Goal: Task Accomplishment & Management: Manage account settings

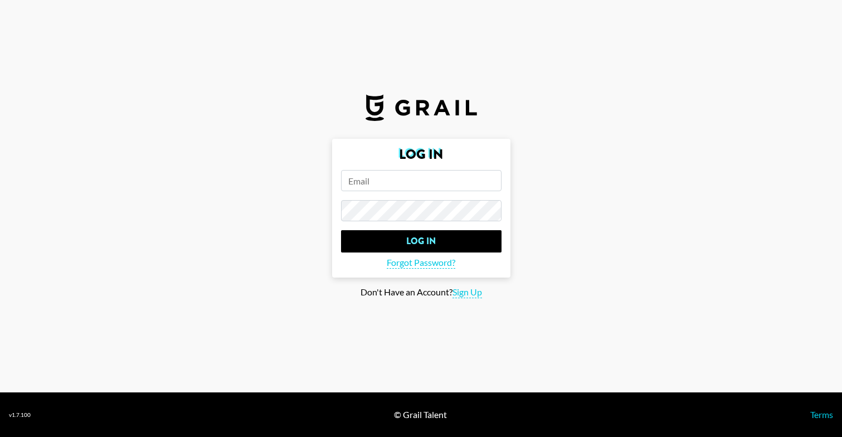
type input "[DOMAIN_NAME][EMAIL_ADDRESS][DOMAIN_NAME]"
click at [421, 241] on input "Log In" at bounding box center [421, 241] width 160 height 22
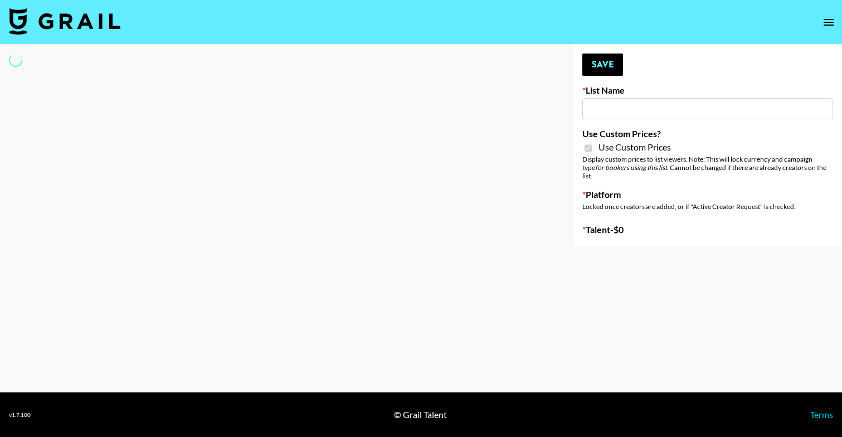
type input "Laifen (IG)"
checkbox input "true"
select select "Brand"
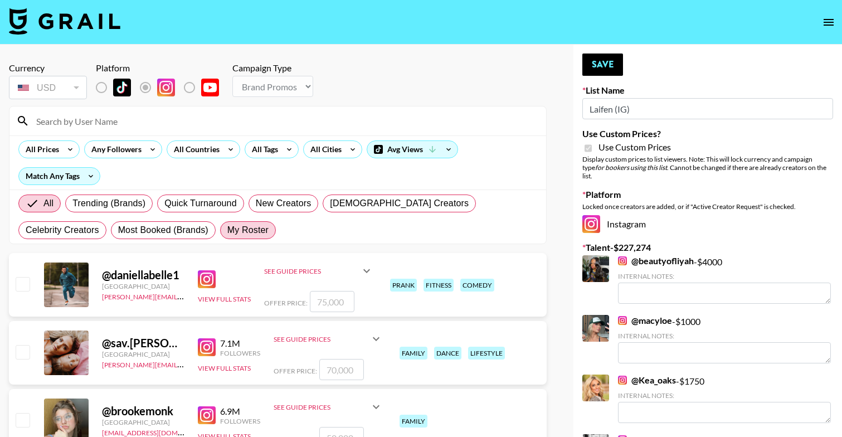
click at [227, 225] on span "My Roster" at bounding box center [247, 229] width 41 height 13
click at [227, 230] on input "My Roster" at bounding box center [227, 230] width 0 height 0
radio input "true"
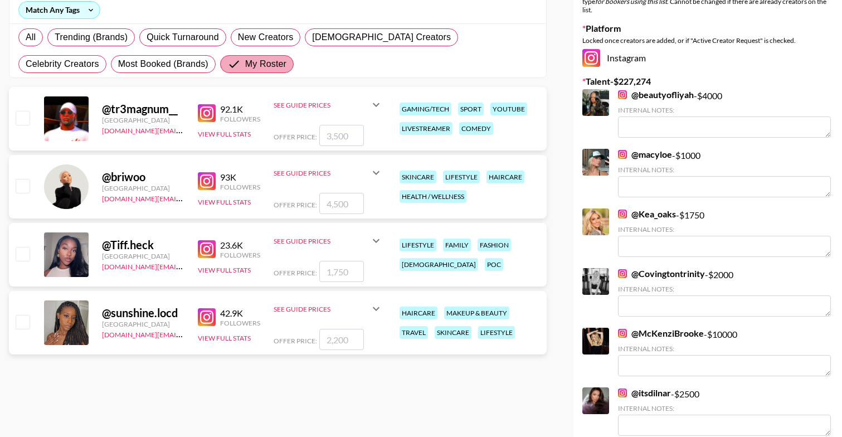
scroll to position [189, 0]
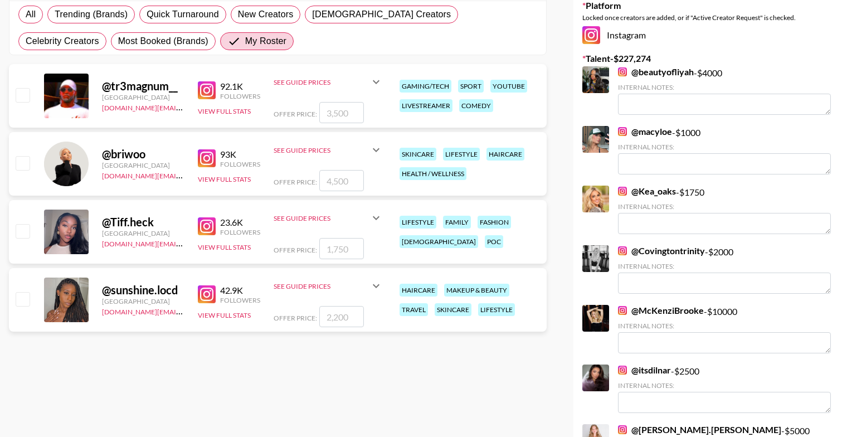
click at [26, 164] on input "checkbox" at bounding box center [22, 162] width 13 height 13
checkbox input "true"
type input "4500"
click at [22, 230] on input "checkbox" at bounding box center [22, 230] width 13 height 13
checkbox input "true"
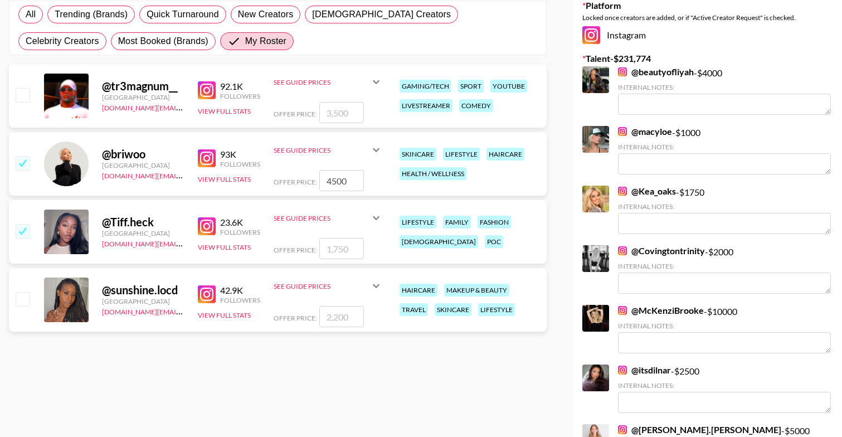
type input "1750"
click at [22, 303] on input "checkbox" at bounding box center [22, 298] width 13 height 13
checkbox input "true"
type input "2200"
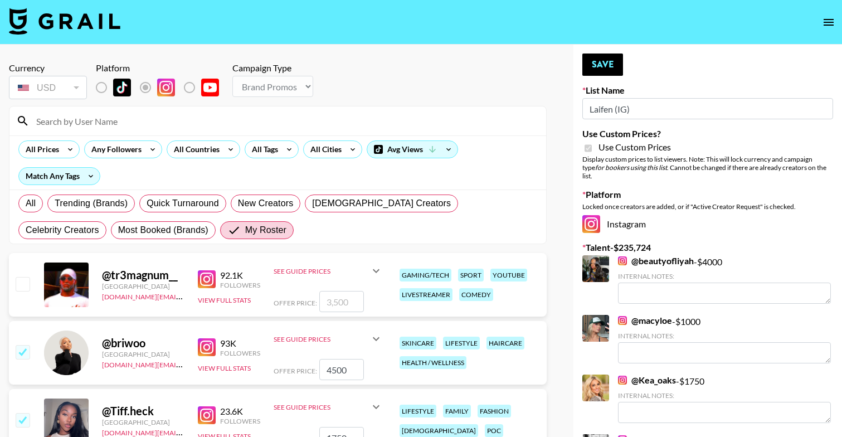
scroll to position [0, 0]
click at [611, 62] on button "Save" at bounding box center [602, 64] width 41 height 22
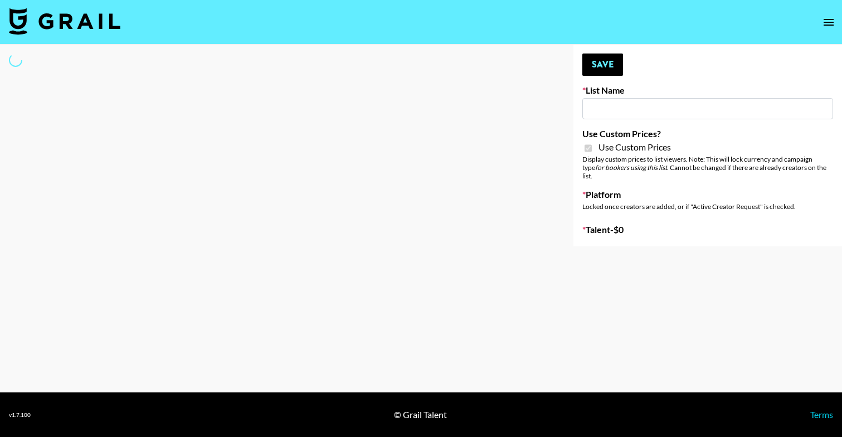
type input "PLAUD (IG)"
checkbox input "true"
select select "Song"
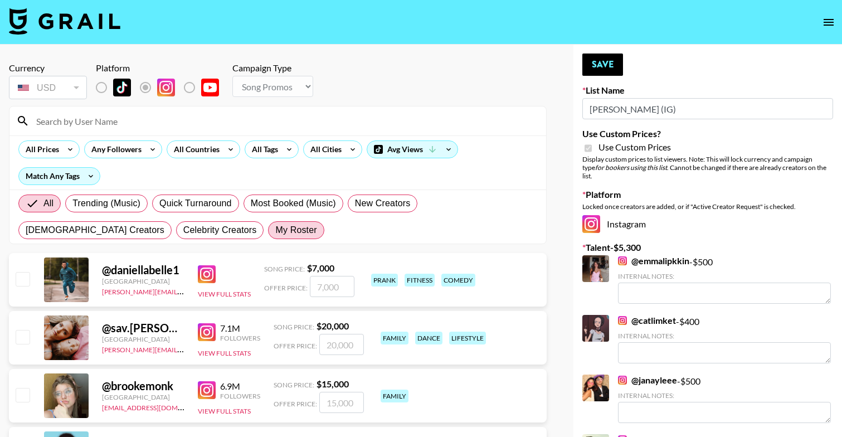
click at [275, 228] on span "My Roster" at bounding box center [295, 229] width 41 height 13
click at [275, 230] on input "My Roster" at bounding box center [275, 230] width 0 height 0
radio input "true"
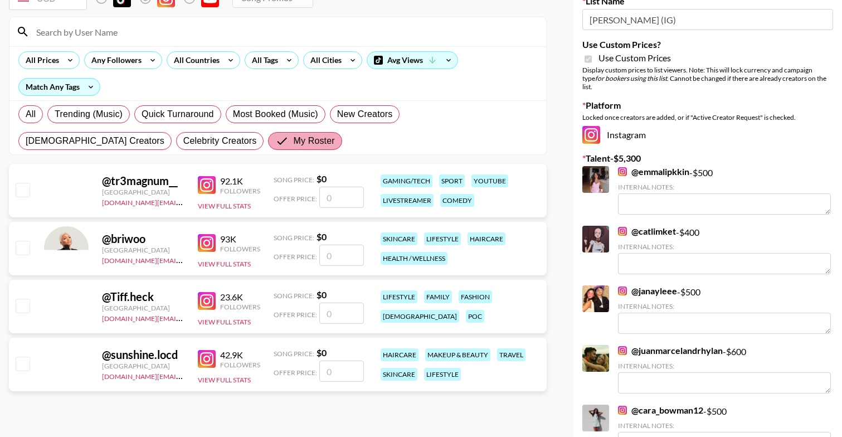
scroll to position [110, 0]
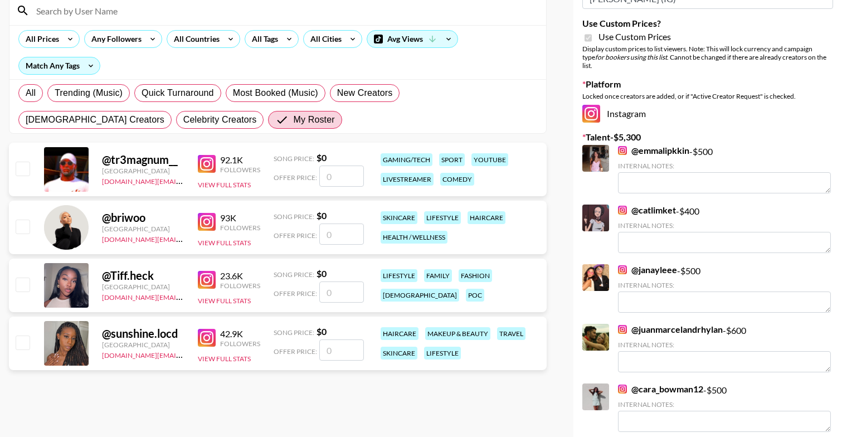
click at [30, 165] on div "@ tr3magnum__ United States autumn.green@grail-talent.com 92.1K Followers View …" at bounding box center [278, 169] width 538 height 53
click at [23, 164] on input "checkbox" at bounding box center [22, 168] width 13 height 13
checkbox input "false"
click at [23, 225] on input "checkbox" at bounding box center [22, 226] width 13 height 13
checkbox input "false"
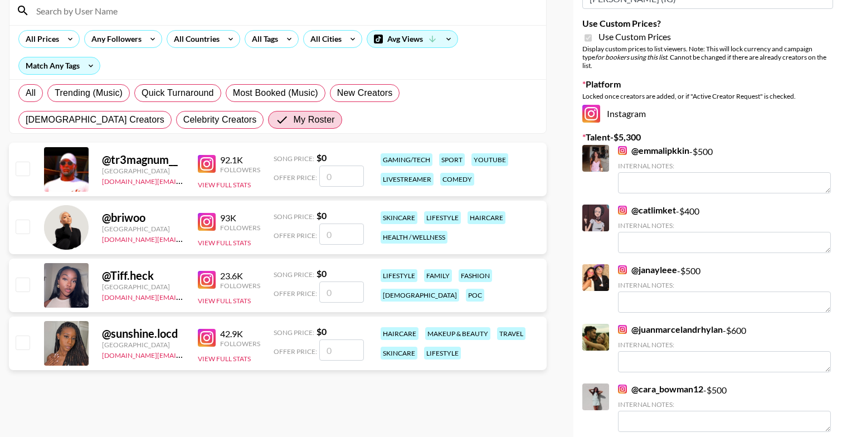
click at [23, 169] on input "checkbox" at bounding box center [22, 168] width 13 height 13
checkbox input "false"
click at [27, 280] on input "checkbox" at bounding box center [22, 283] width 13 height 13
checkbox input "false"
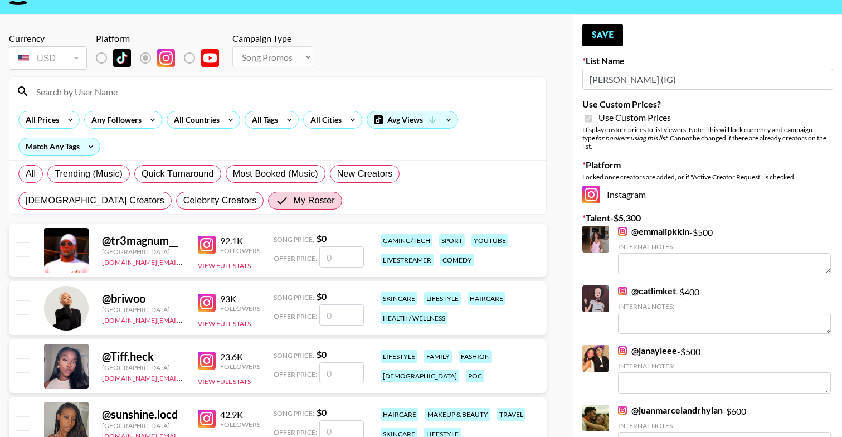
scroll to position [31, 0]
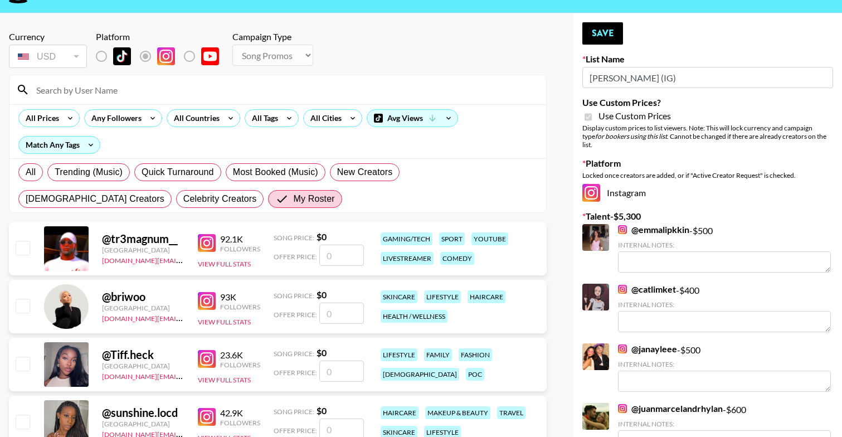
click at [345, 269] on div "@ tr3magnum__ United States autumn.green@grail-talent.com 92.1K Followers View …" at bounding box center [278, 248] width 538 height 53
click at [345, 257] on input "number" at bounding box center [341, 255] width 45 height 21
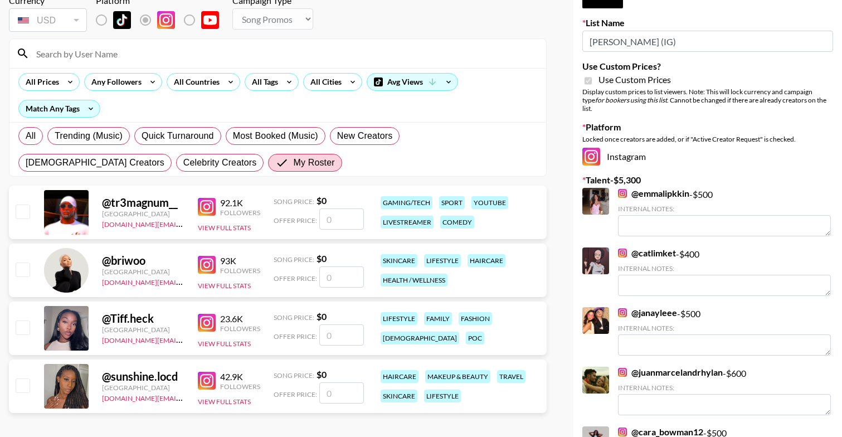
click at [18, 208] on input "checkbox" at bounding box center [22, 210] width 13 height 13
checkbox input "false"
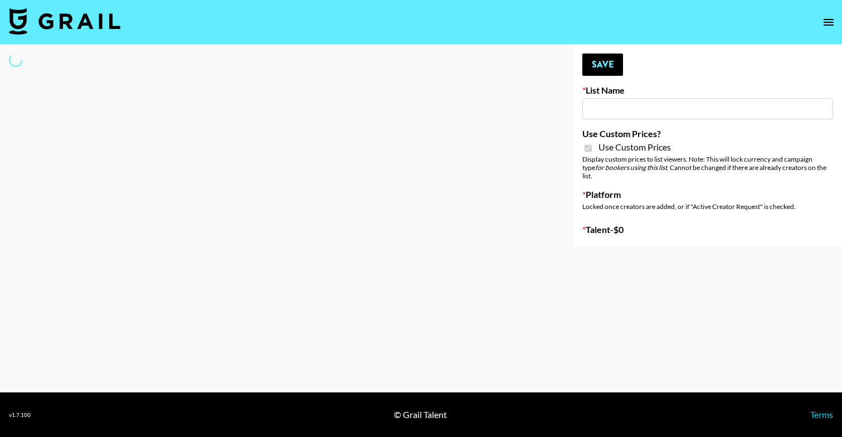
select select "Brand"
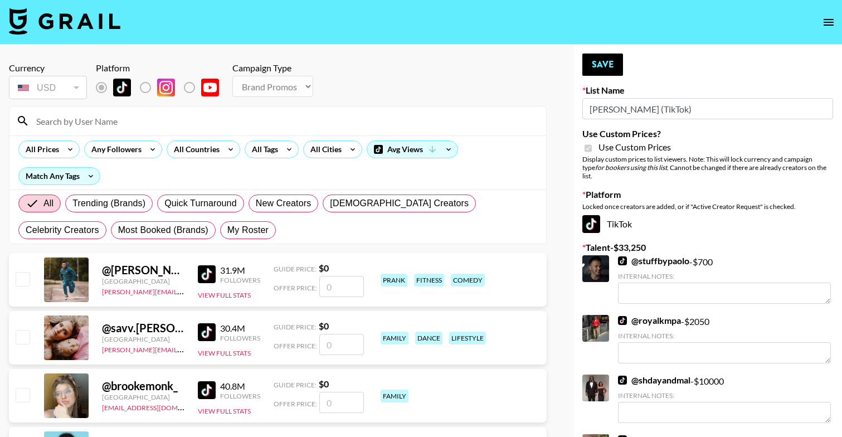
type input "PLAUD (TikTok)"
checkbox input "true"
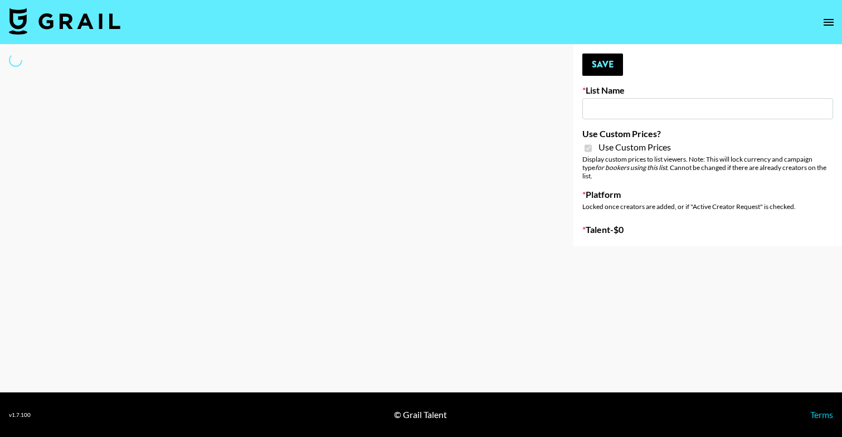
select select "Brand"
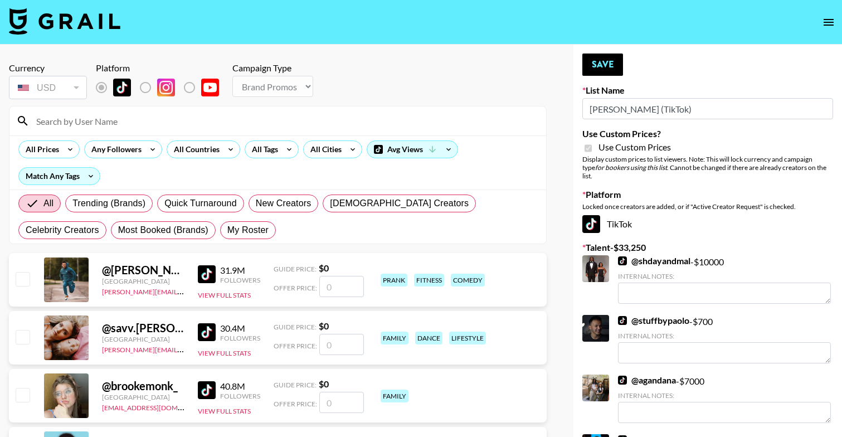
type input "[PERSON_NAME] (TikTok)"
checkbox input "true"
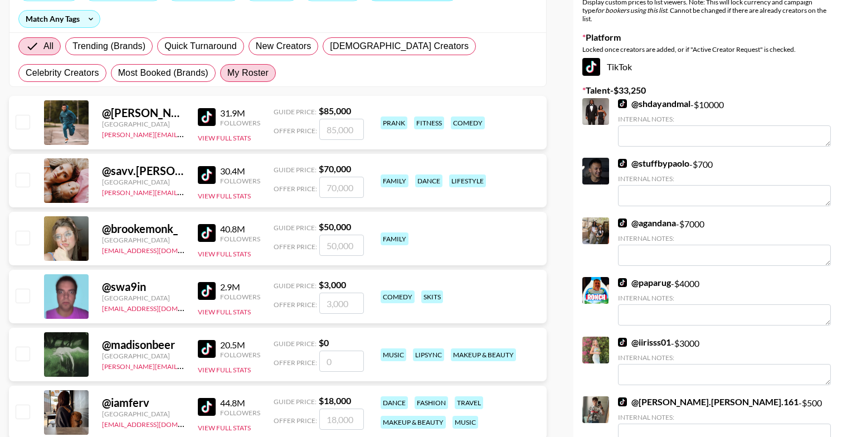
click at [227, 73] on span "My Roster" at bounding box center [247, 72] width 41 height 13
click at [227, 73] on input "My Roster" at bounding box center [227, 73] width 0 height 0
radio input "true"
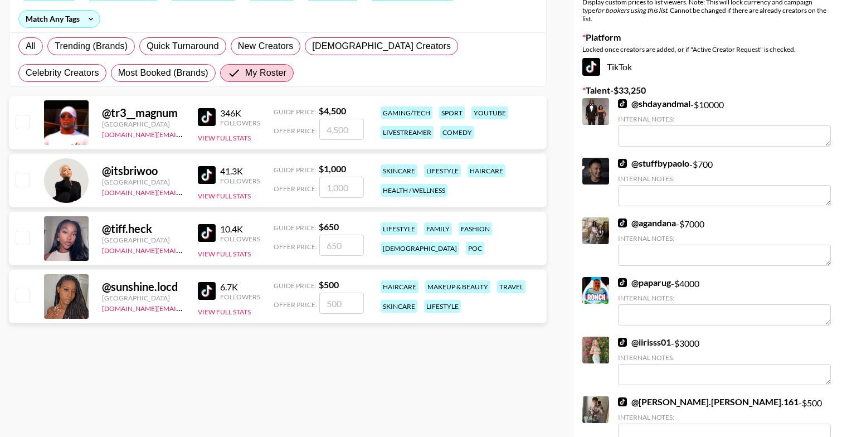
click at [25, 126] on input "checkbox" at bounding box center [22, 121] width 13 height 13
checkbox input "true"
type input "4500"
click at [20, 176] on input "checkbox" at bounding box center [22, 179] width 13 height 13
checkbox input "true"
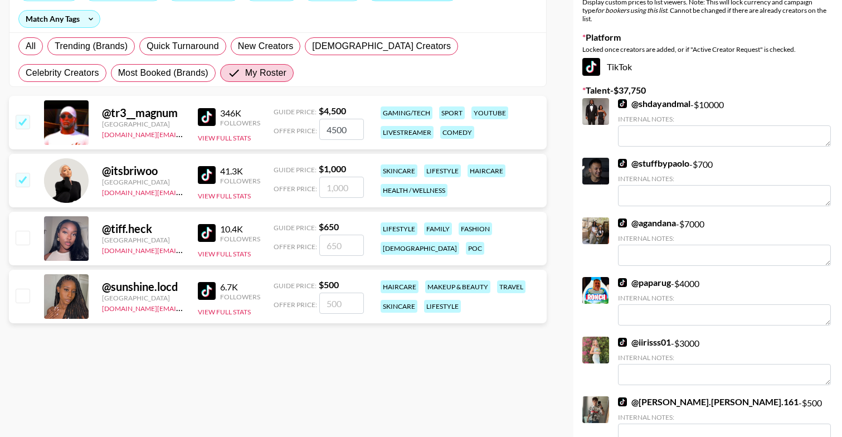
type input "1000"
click at [21, 232] on input "checkbox" at bounding box center [22, 237] width 13 height 13
checkbox input "true"
type input "650"
click at [24, 299] on input "checkbox" at bounding box center [22, 295] width 13 height 13
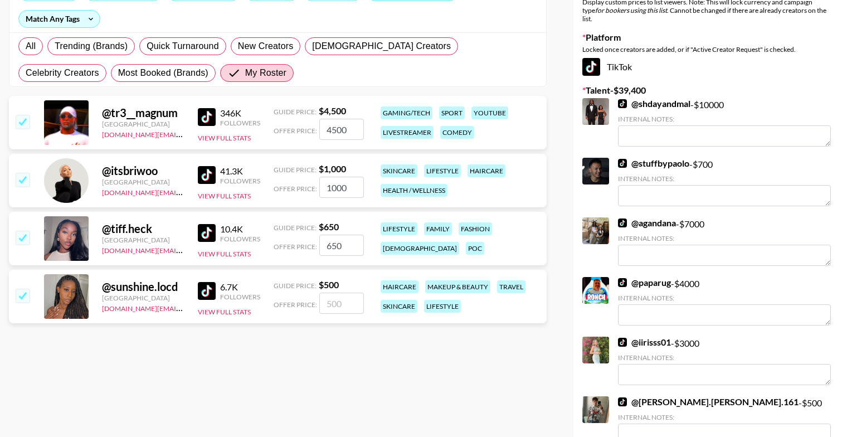
checkbox input "true"
type input "500"
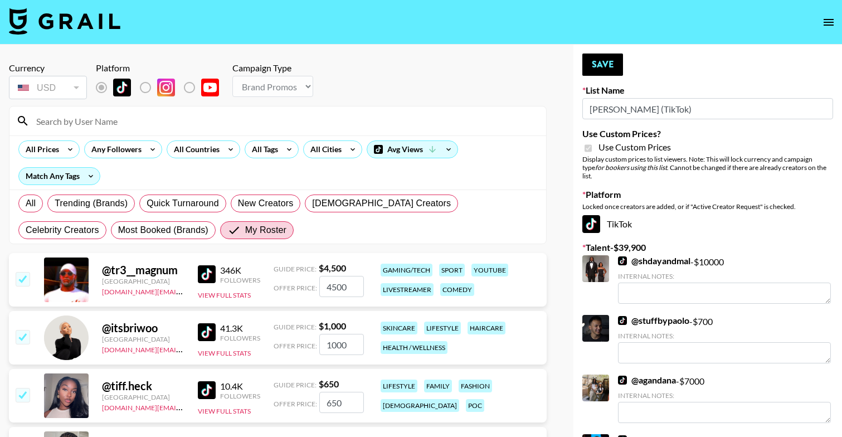
scroll to position [0, 0]
click at [604, 66] on button "Save" at bounding box center [602, 64] width 41 height 22
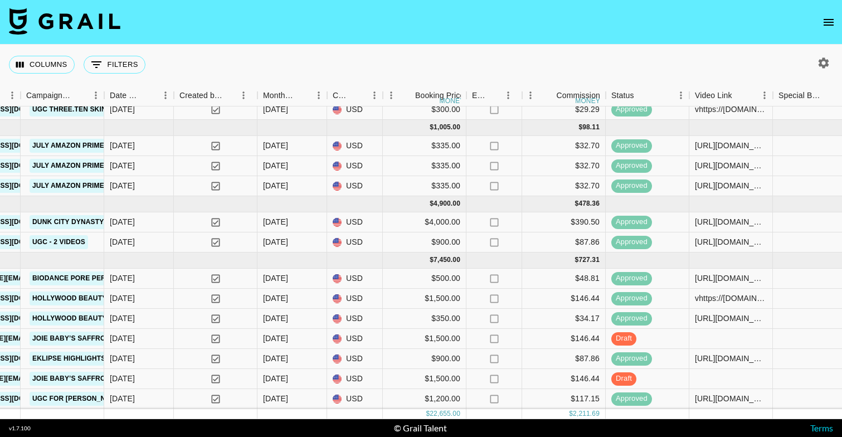
scroll to position [43, 652]
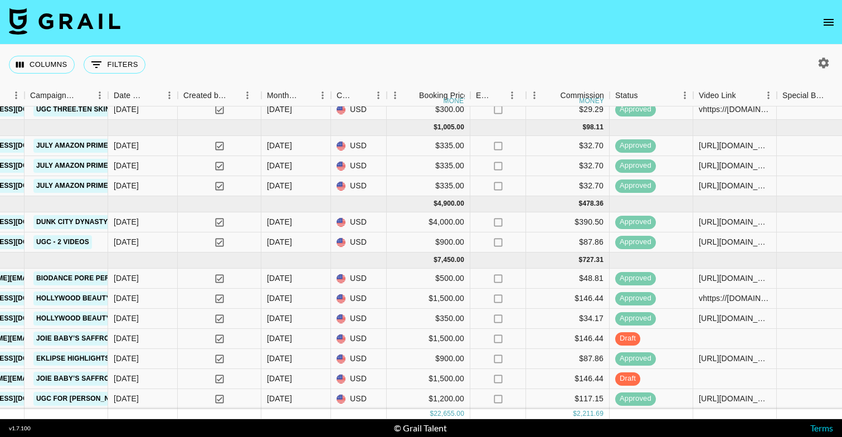
click at [606, 0] on nav at bounding box center [421, 22] width 842 height 45
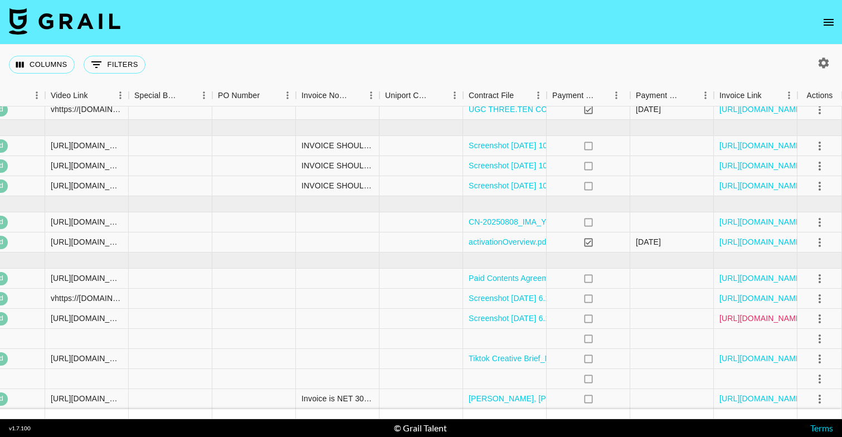
scroll to position [43, 1301]
click at [772, 295] on link "[URL][DOMAIN_NAME]" at bounding box center [761, 298] width 84 height 11
